Goal: Task Accomplishment & Management: Manage account settings

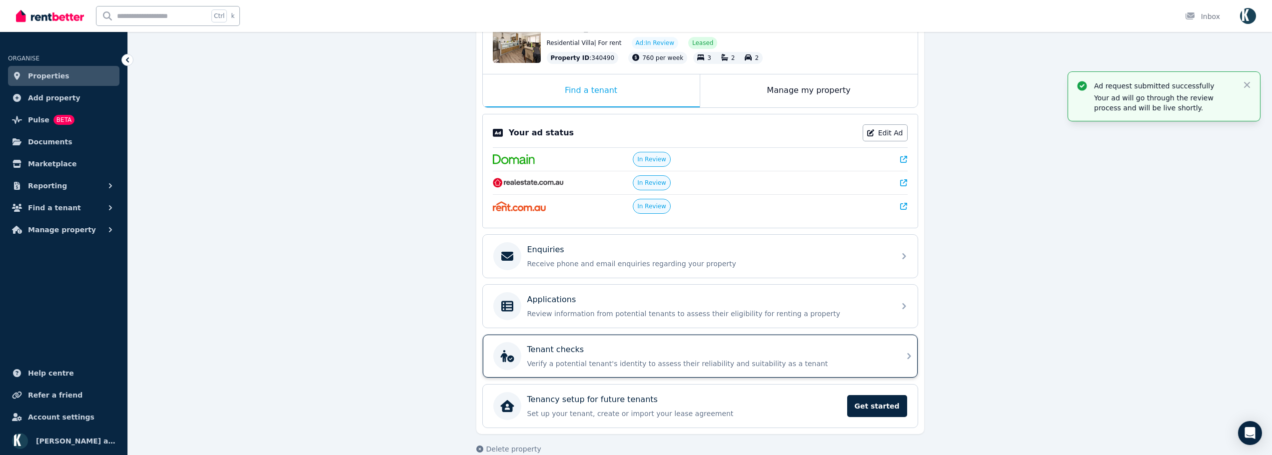
scroll to position [138, 0]
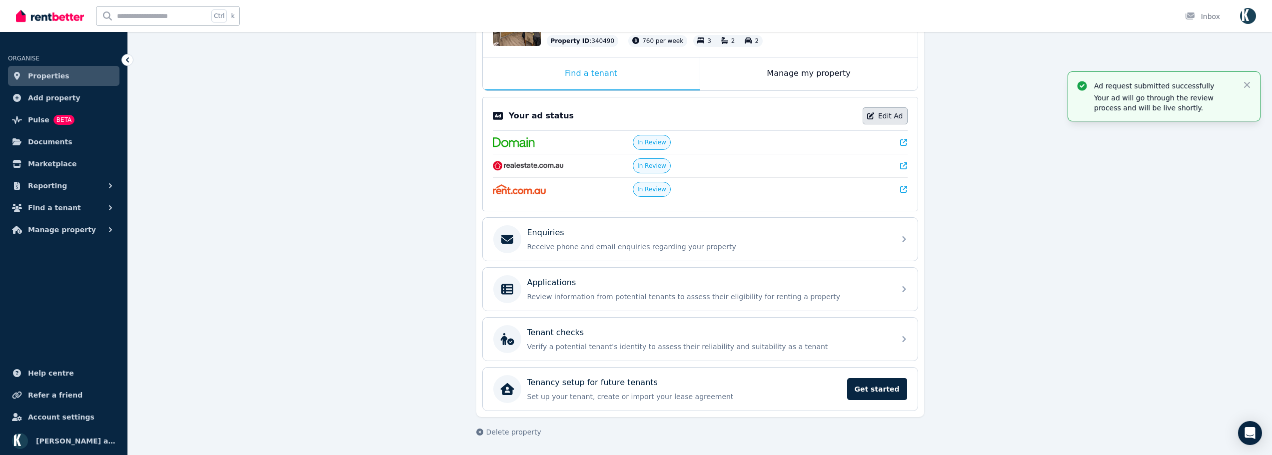
click at [898, 112] on link "Edit Ad" at bounding box center [885, 115] width 45 height 17
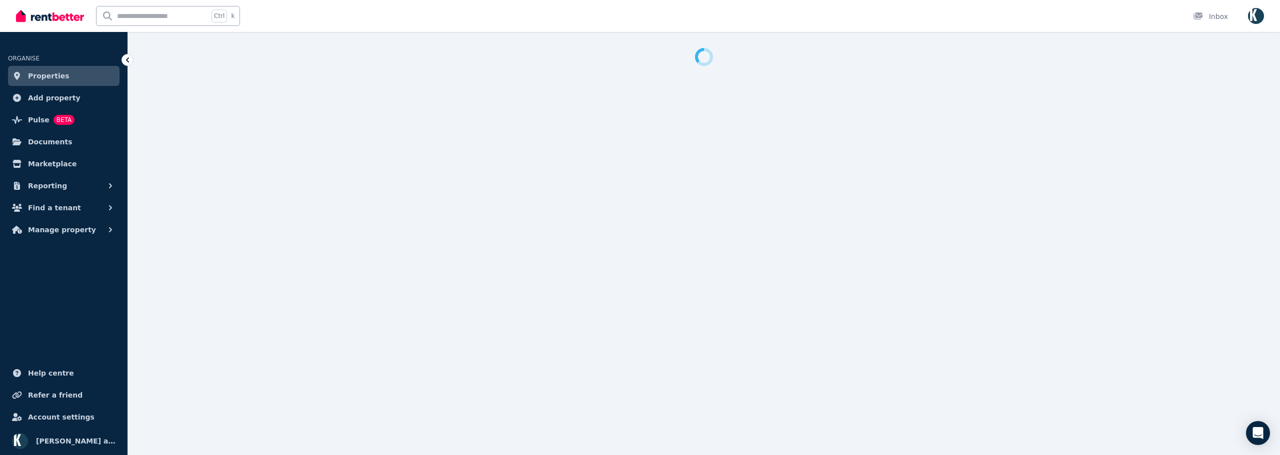
select select "**********"
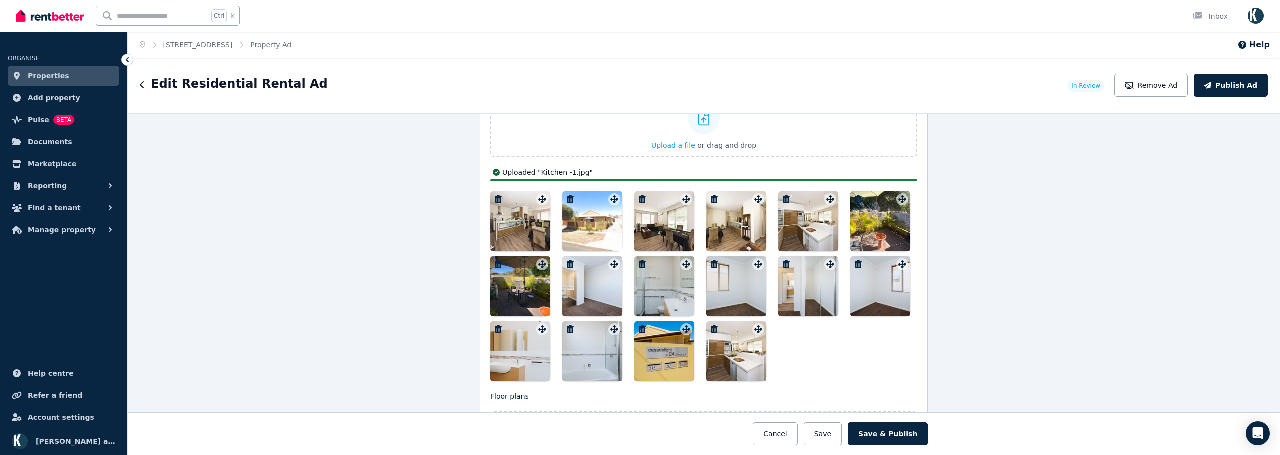
scroll to position [1250, 0]
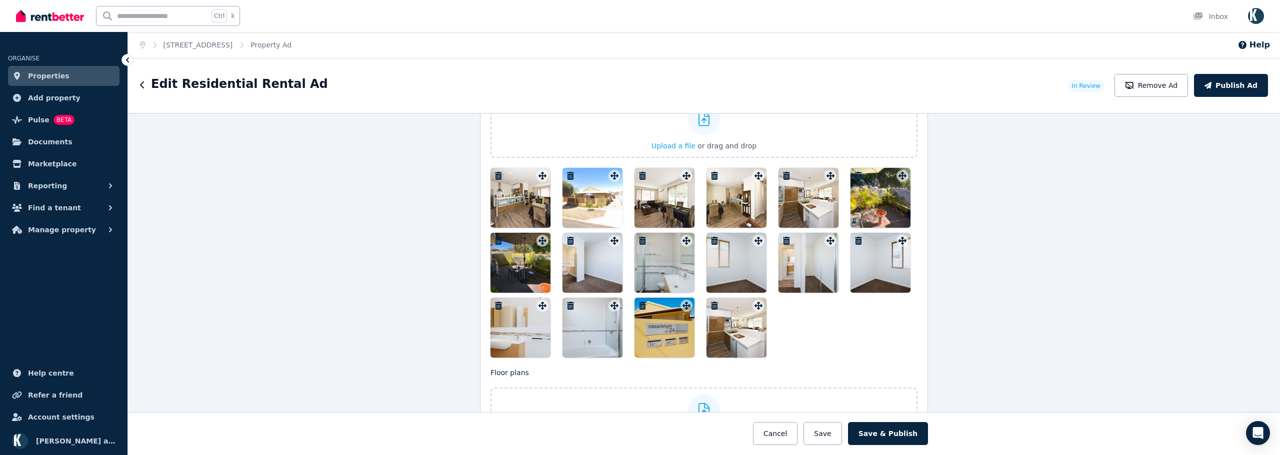
drag, startPoint x: 737, startPoint y: 337, endPoint x: 765, endPoint y: 240, distance: 101.1
click at [769, 233] on div at bounding box center [703, 263] width 427 height 190
drag, startPoint x: 741, startPoint y: 312, endPoint x: 748, endPoint y: 305, distance: 9.6
click at [748, 305] on div at bounding box center [736, 328] width 60 height 60
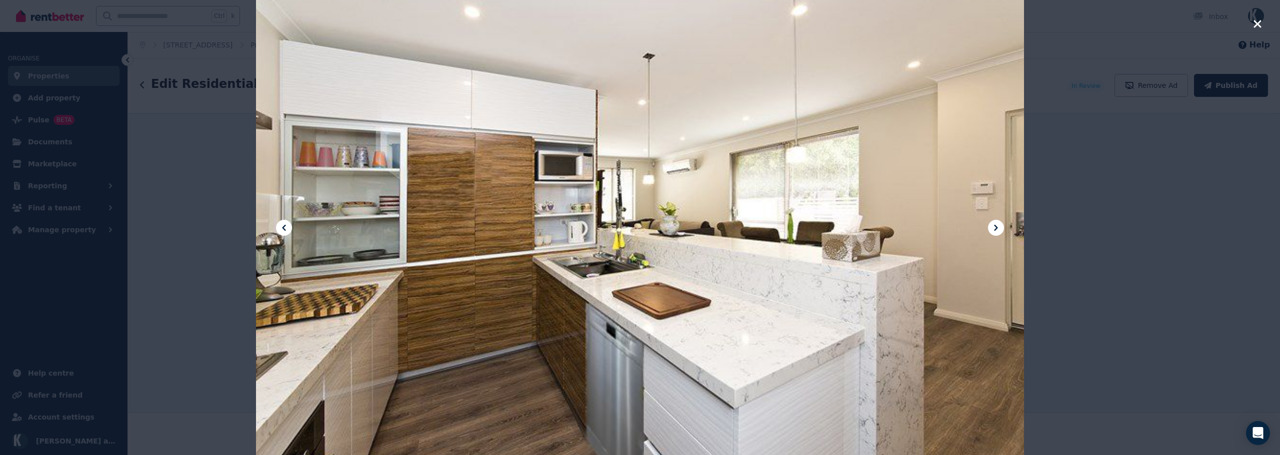
click at [1255, 25] on icon "button" at bounding box center [1256, 23] width 7 height 7
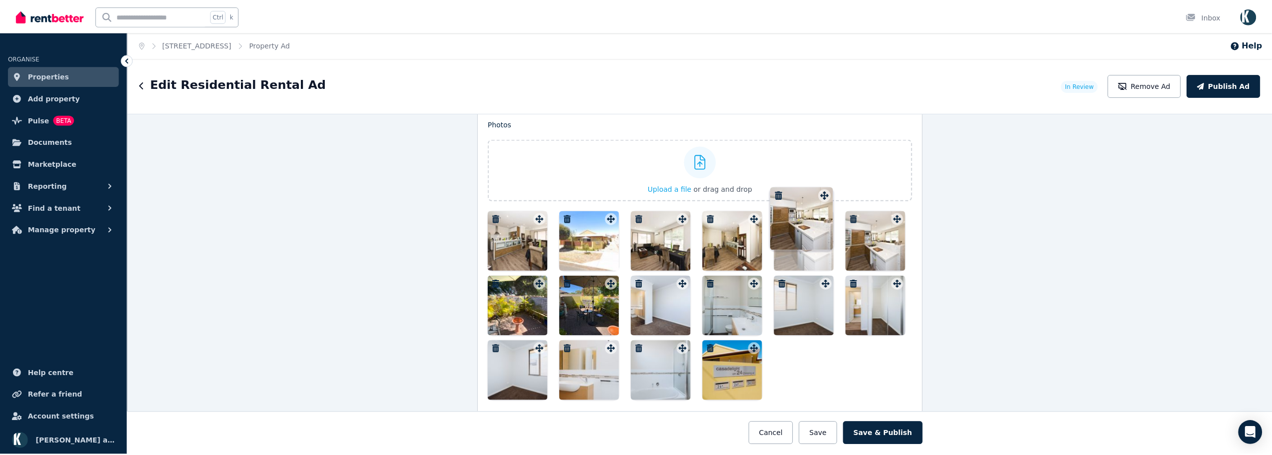
scroll to position [1204, 0]
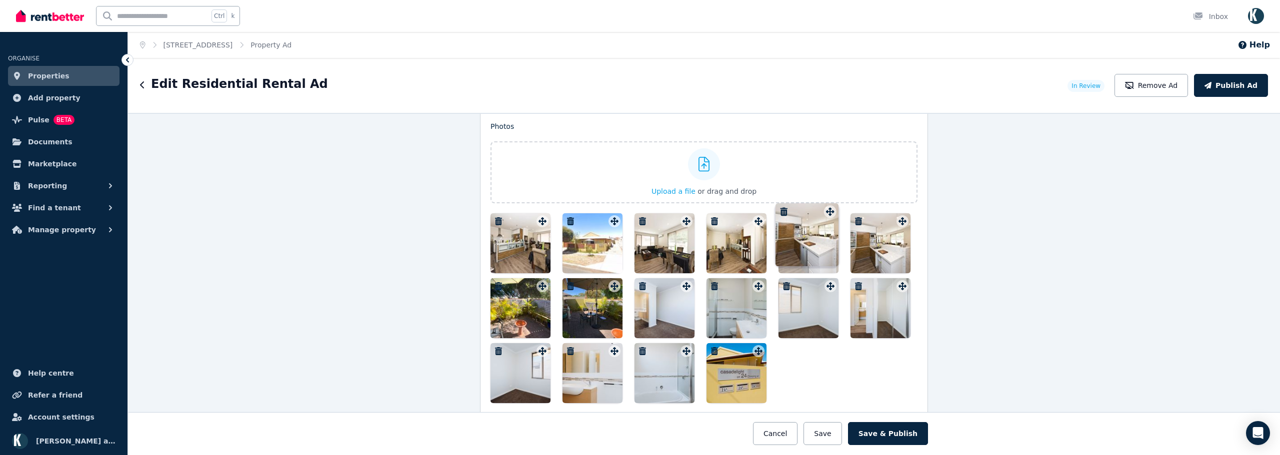
drag, startPoint x: 757, startPoint y: 307, endPoint x: 832, endPoint y: 211, distance: 121.4
click at [831, 206] on div "Photos Upload a file or drag and drop Uploaded " Kitchen -1.jpg " To pick up a …" at bounding box center [703, 262] width 427 height 282
click at [855, 220] on icon "button" at bounding box center [858, 221] width 7 height 8
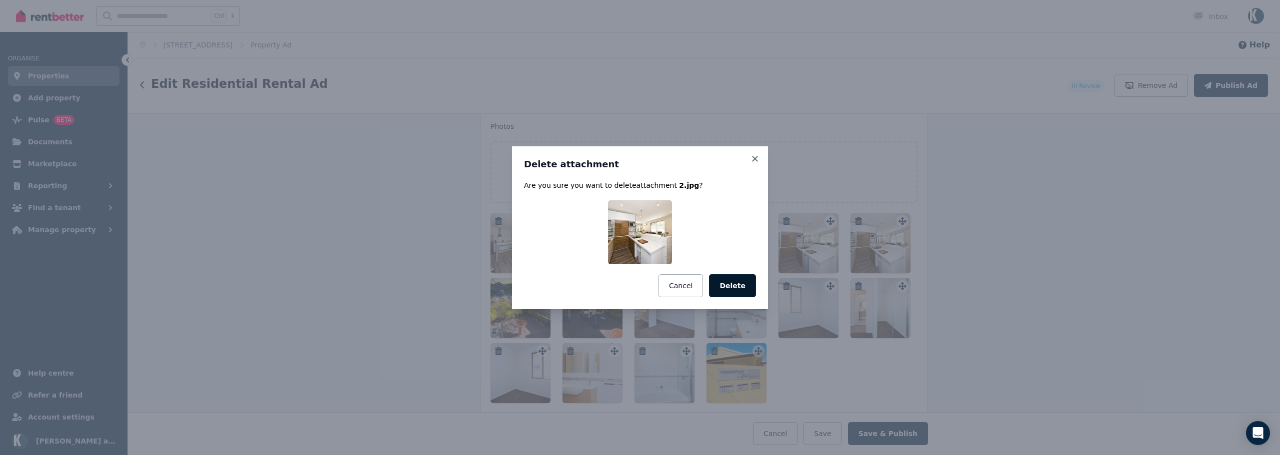
click at [743, 288] on button "Delete" at bounding box center [732, 285] width 47 height 23
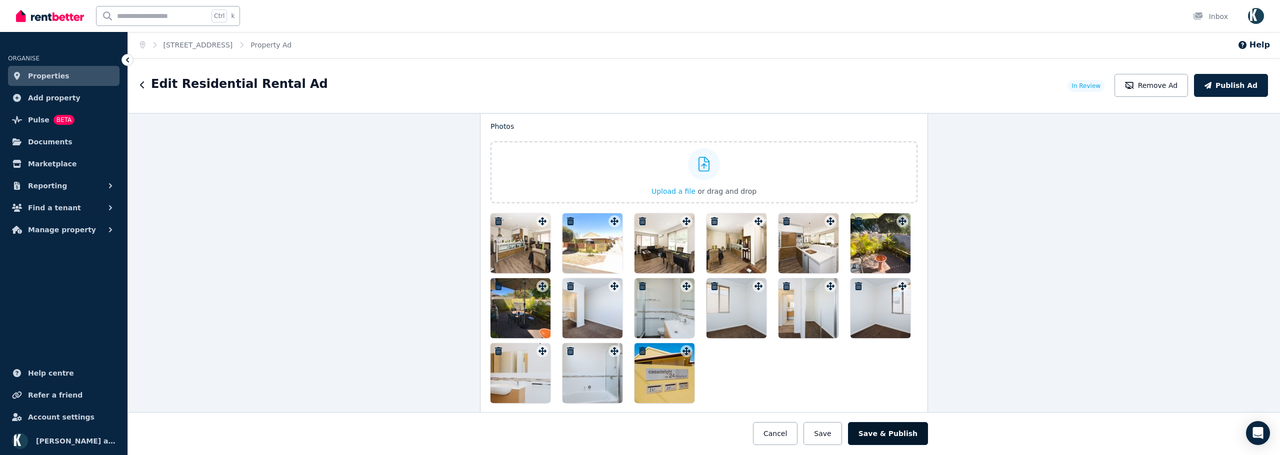
click at [876, 440] on button "Save & Publish" at bounding box center [888, 433] width 80 height 23
